Goal: Go to known website: Access a specific website the user already knows

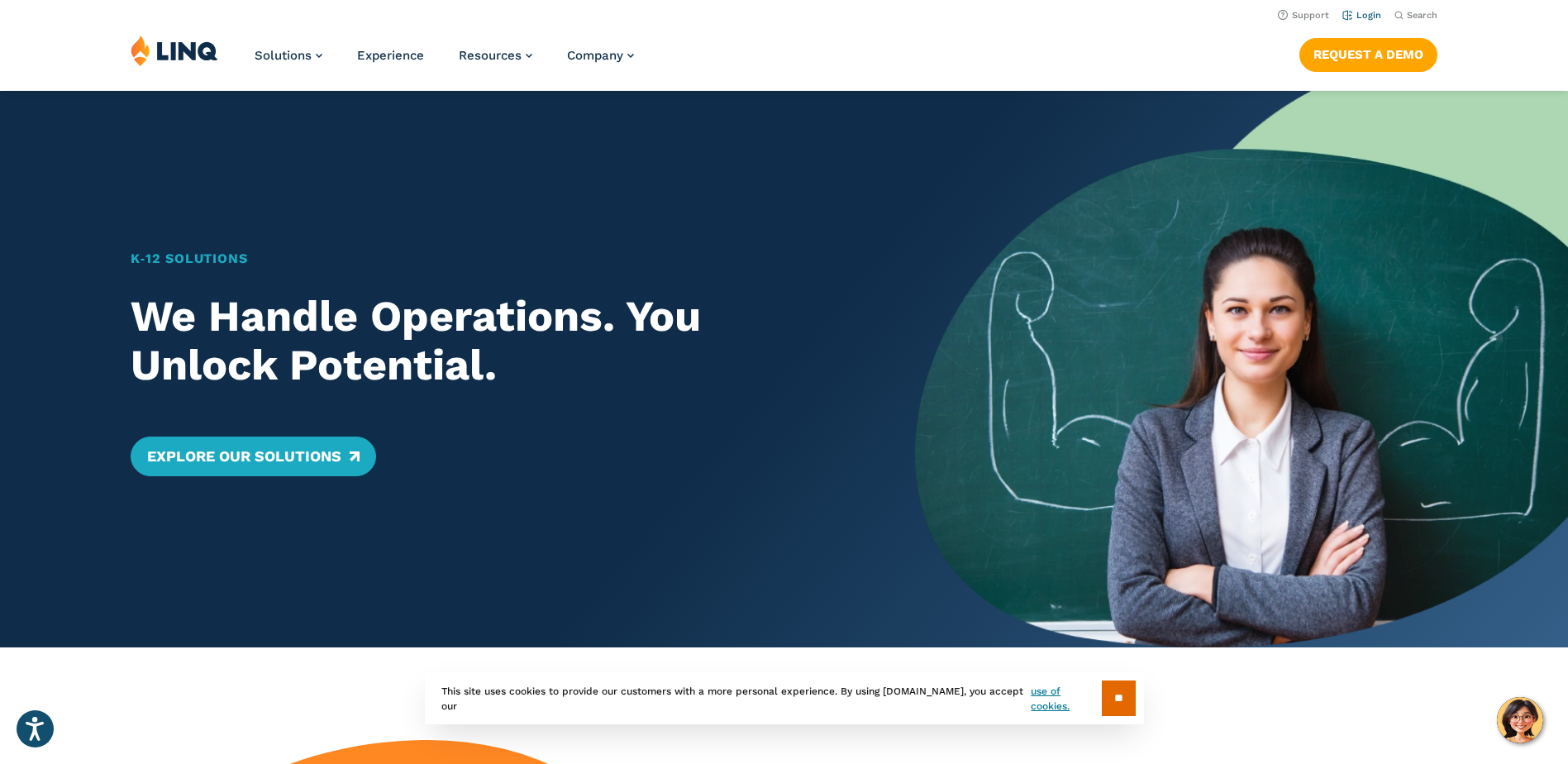
click at [1352, 16] on link "Login" at bounding box center [1361, 14] width 39 height 10
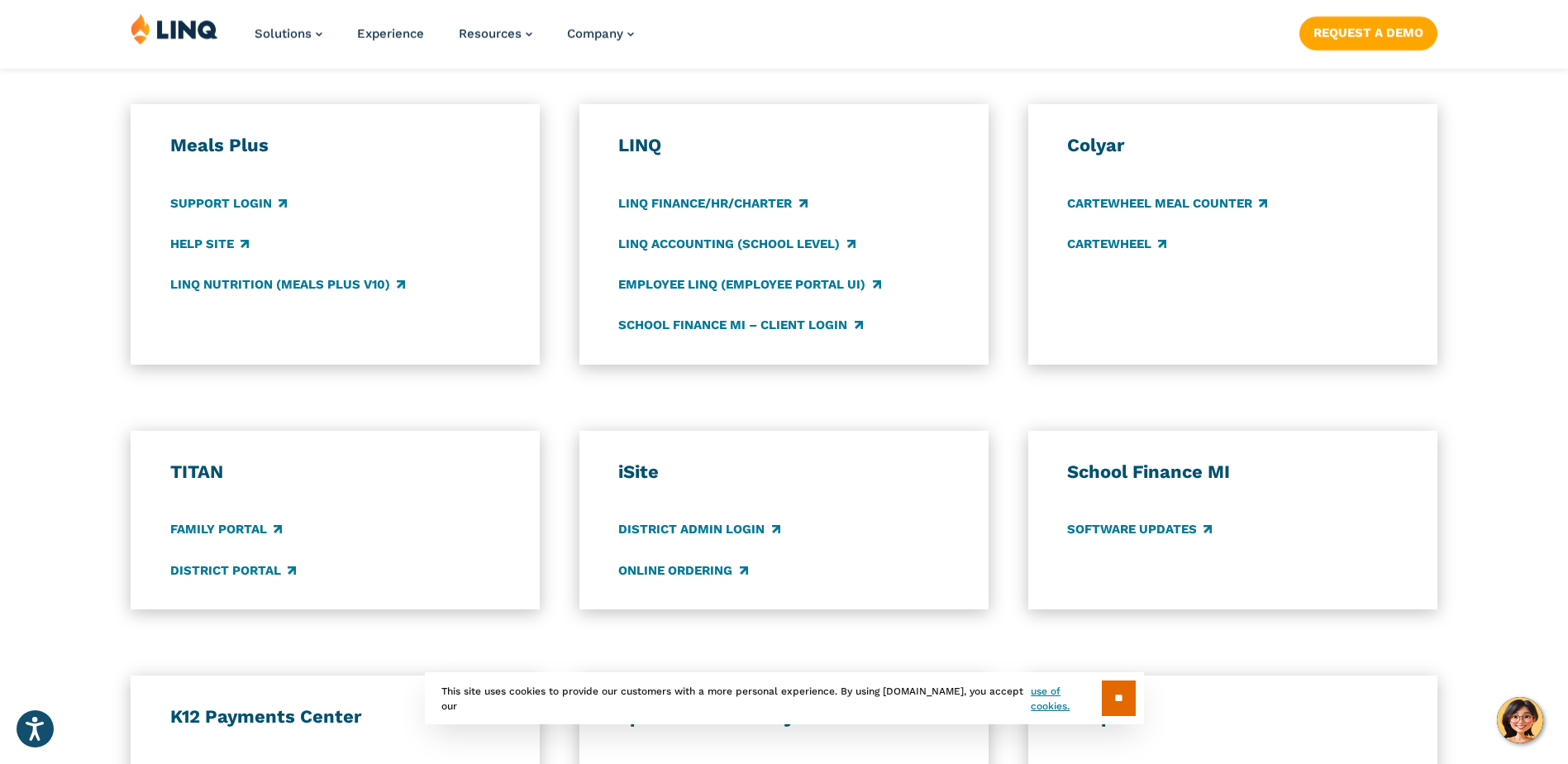
scroll to position [910, 0]
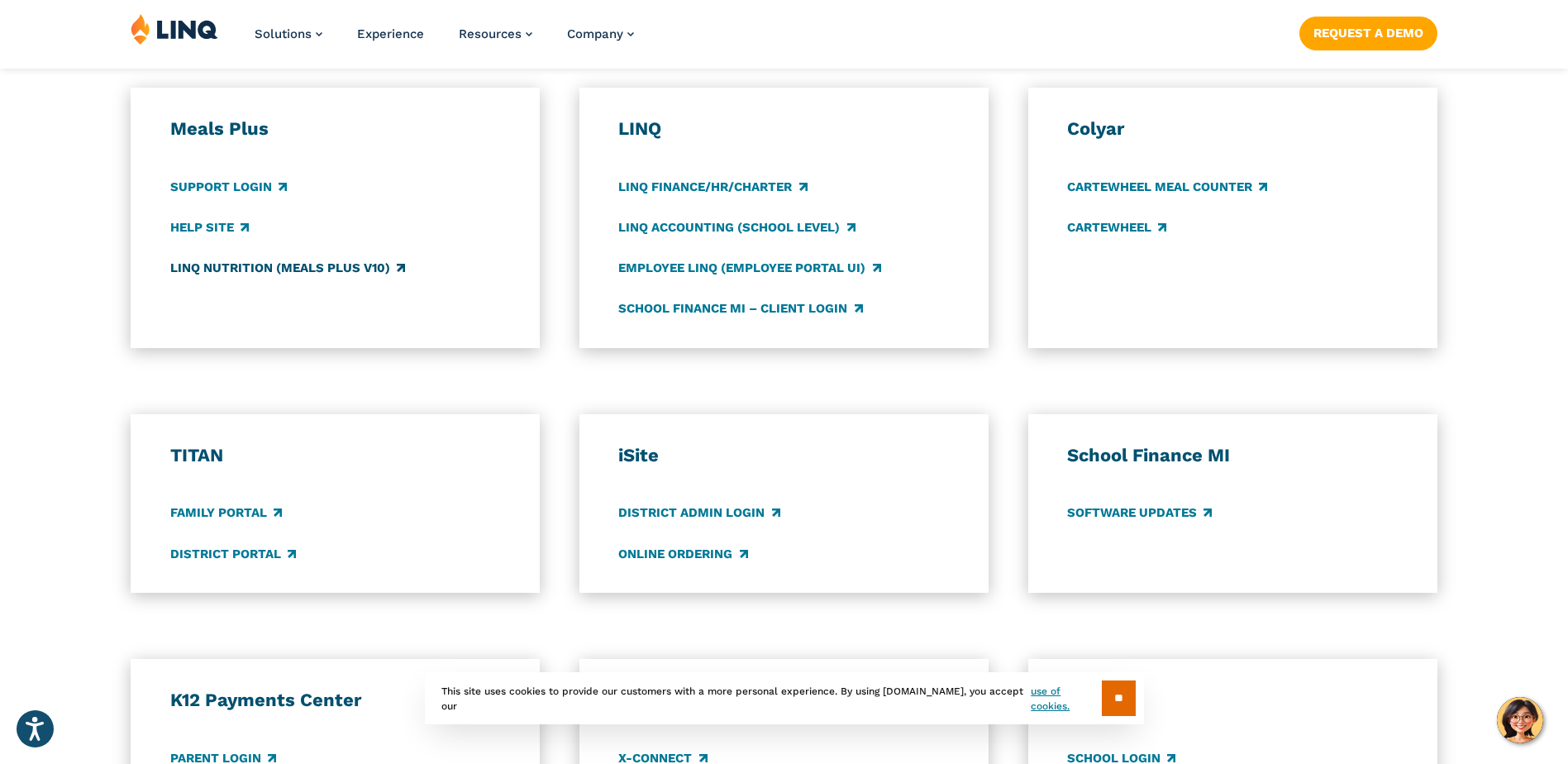
click at [284, 269] on link "LINQ Nutrition (Meals Plus v10)" at bounding box center [287, 268] width 234 height 18
